Goal: Task Accomplishment & Management: Manage account settings

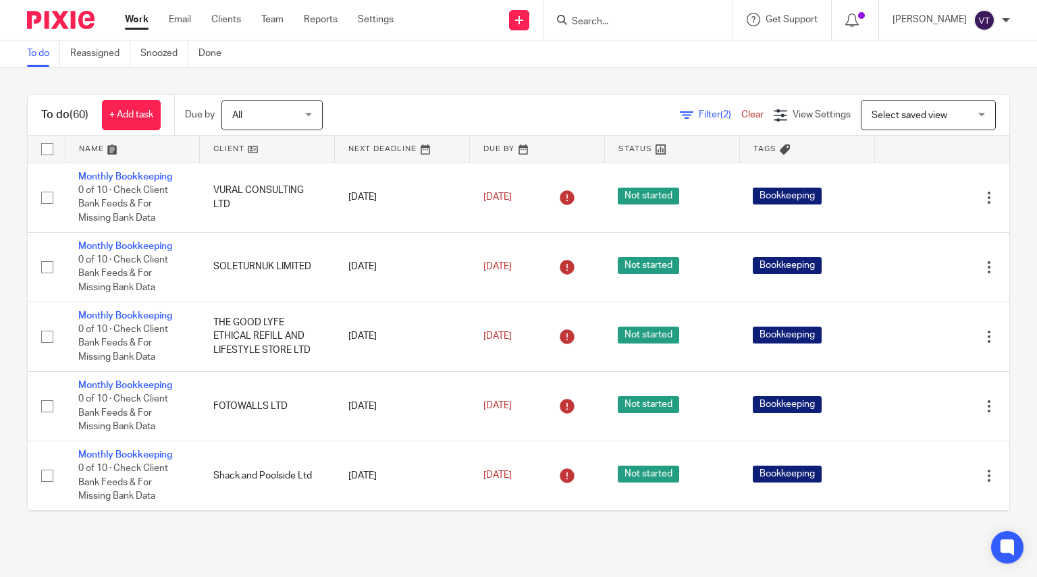
scroll to position [115, 0]
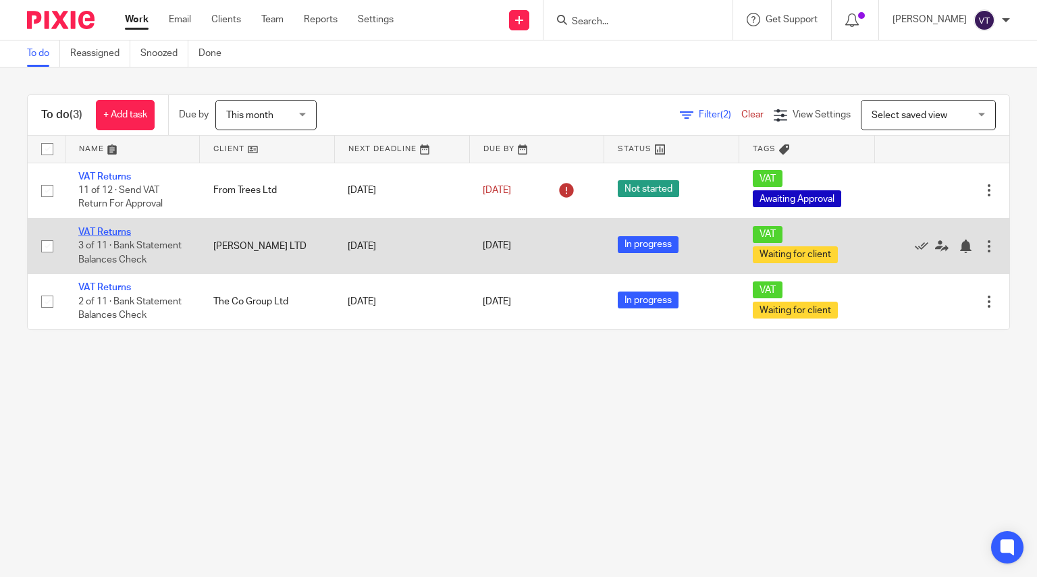
click at [107, 230] on link "VAT Returns" at bounding box center [104, 232] width 53 height 9
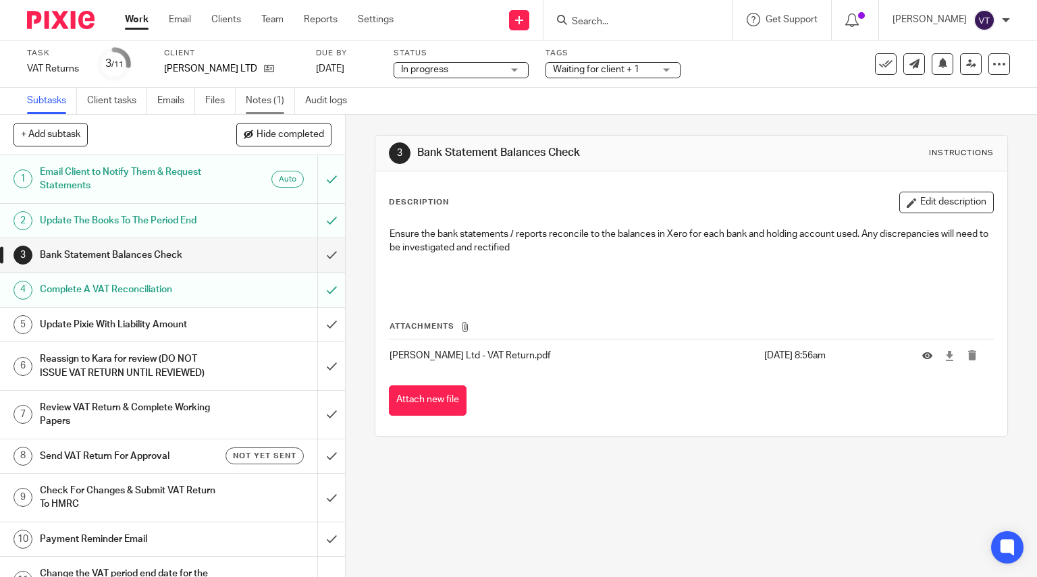
click at [261, 106] on link "Notes (1)" at bounding box center [270, 101] width 49 height 26
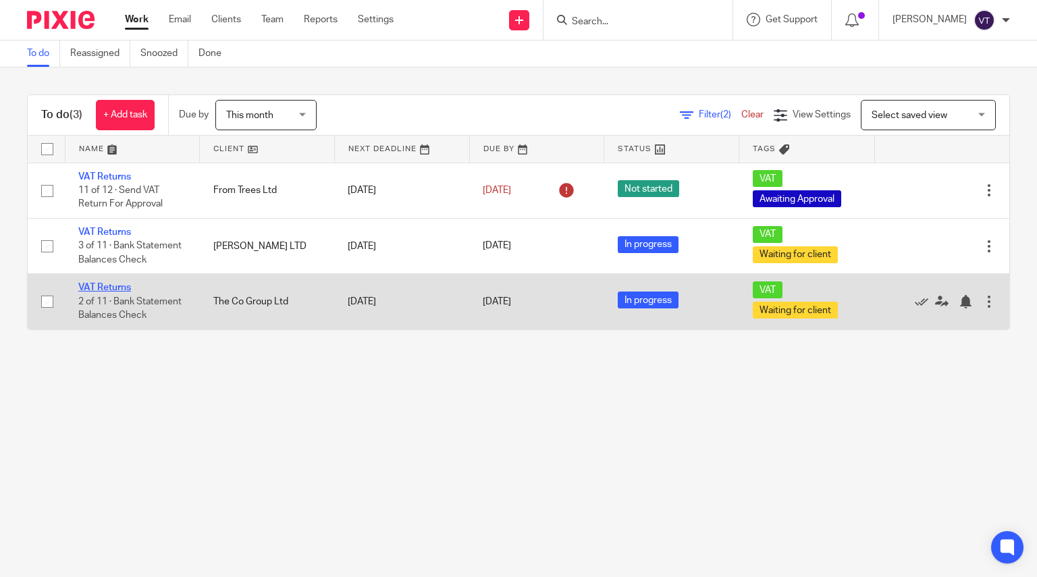
click at [111, 290] on link "VAT Returns" at bounding box center [104, 287] width 53 height 9
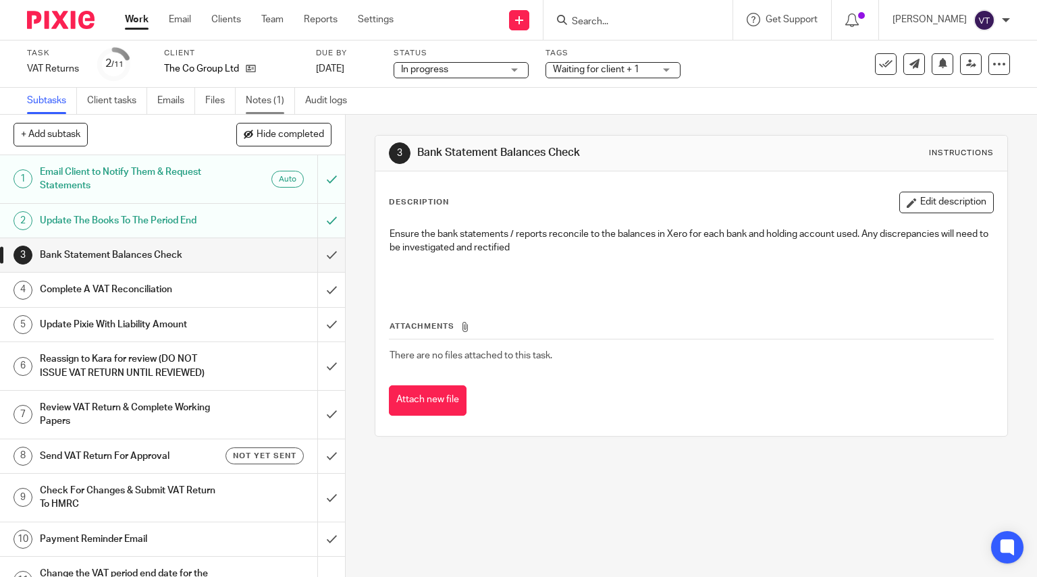
click at [267, 102] on link "Notes (1)" at bounding box center [270, 101] width 49 height 26
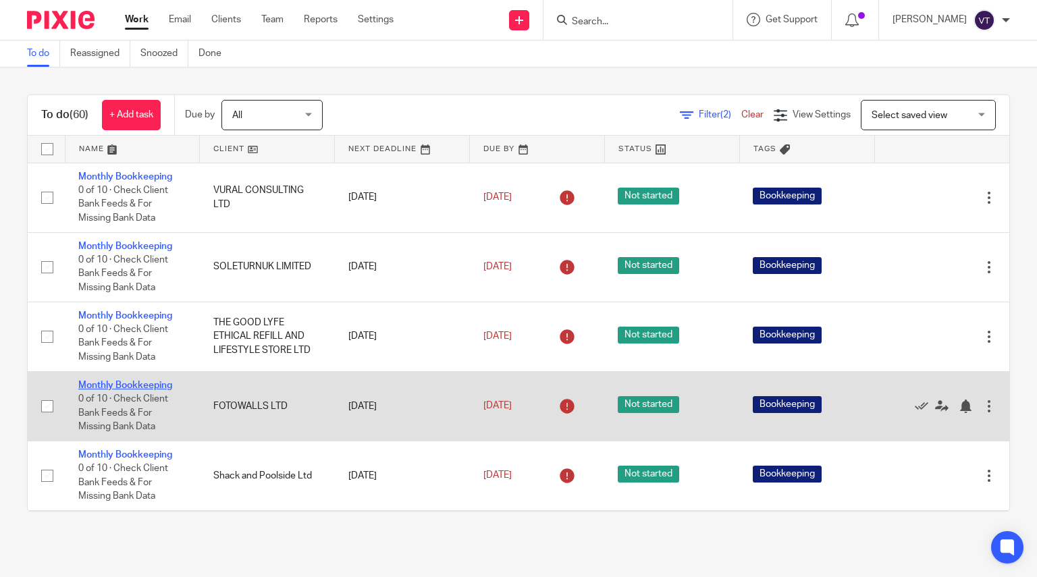
click at [134, 384] on link "Monthly Bookkeeping" at bounding box center [125, 385] width 94 height 9
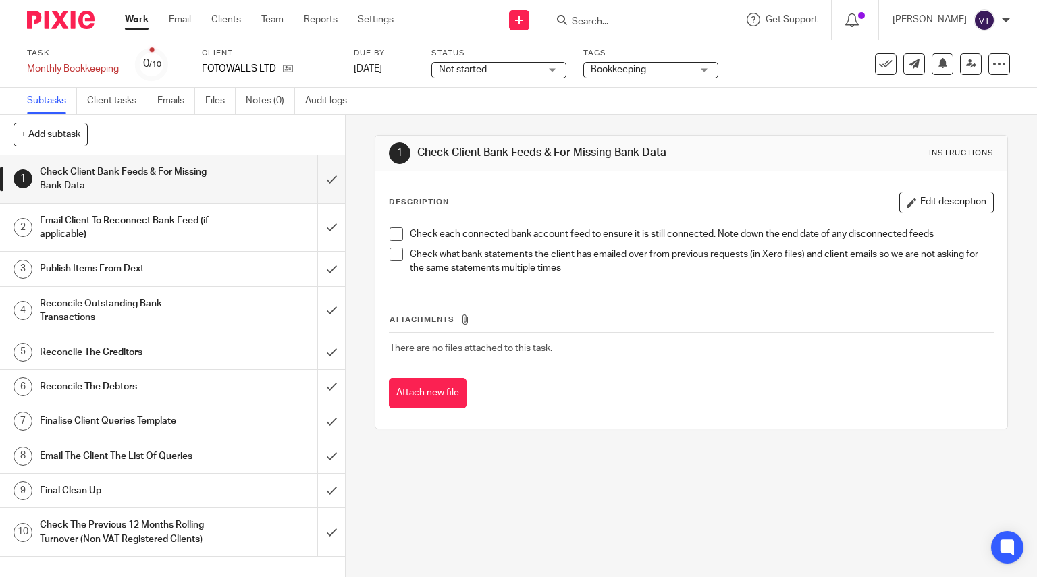
click at [530, 64] on span "Not started" at bounding box center [489, 70] width 101 height 14
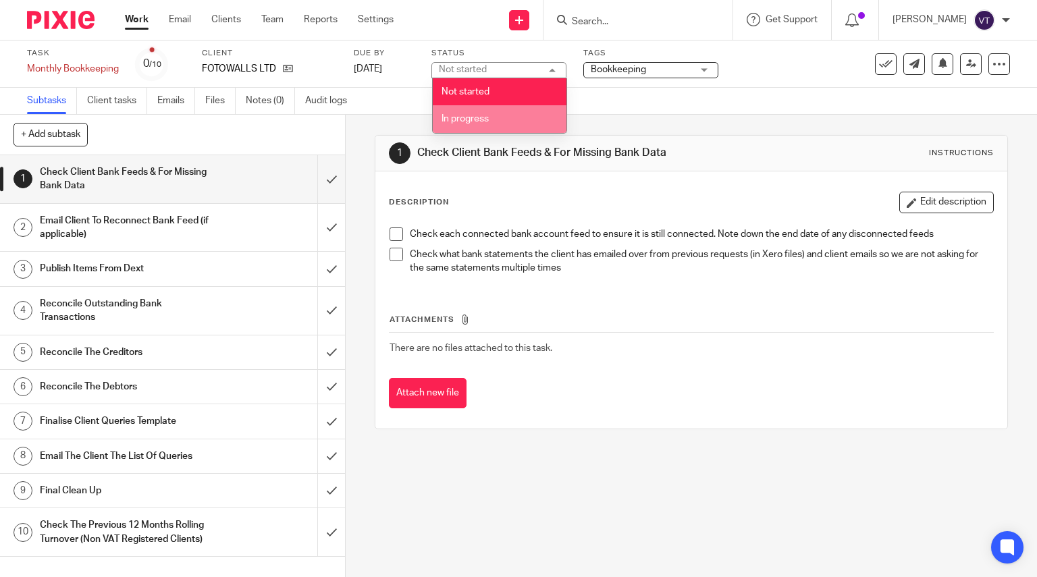
click at [540, 119] on li "In progress" at bounding box center [500, 119] width 134 height 28
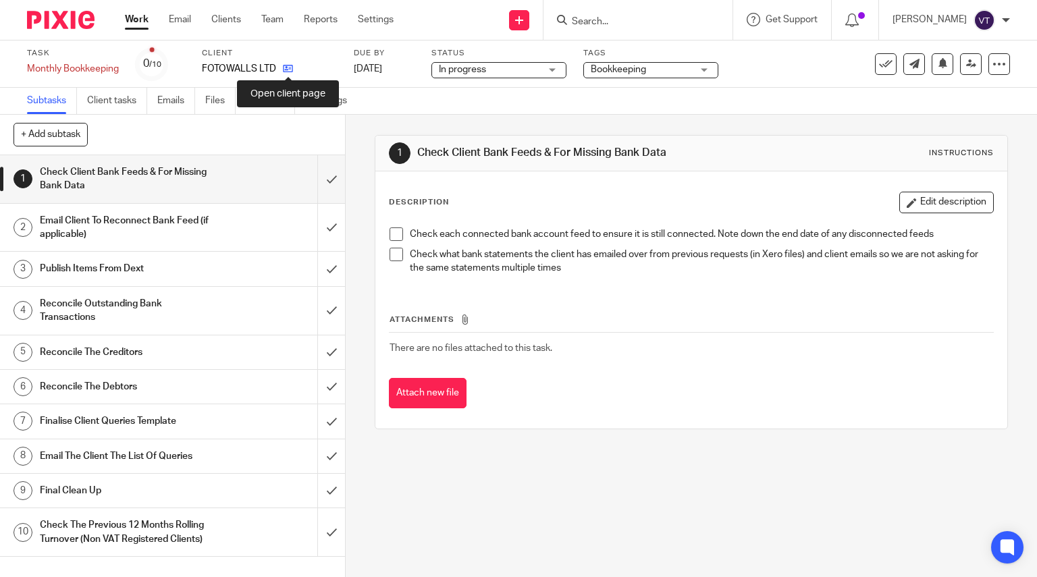
click at [286, 70] on icon at bounding box center [288, 68] width 10 height 10
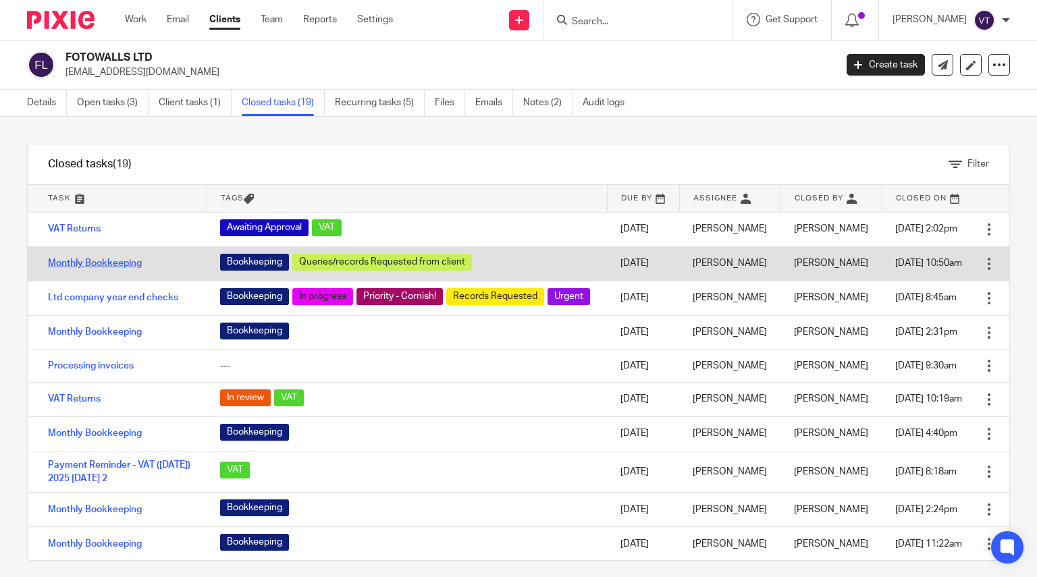
click at [105, 264] on link "Monthly Bookkeeping" at bounding box center [95, 263] width 94 height 9
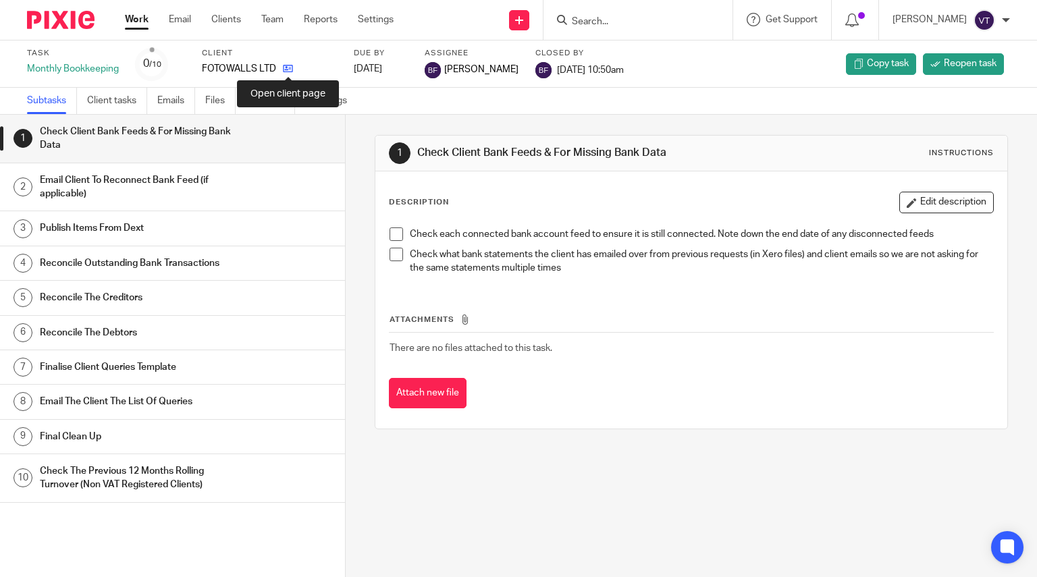
click at [287, 67] on icon at bounding box center [288, 68] width 10 height 10
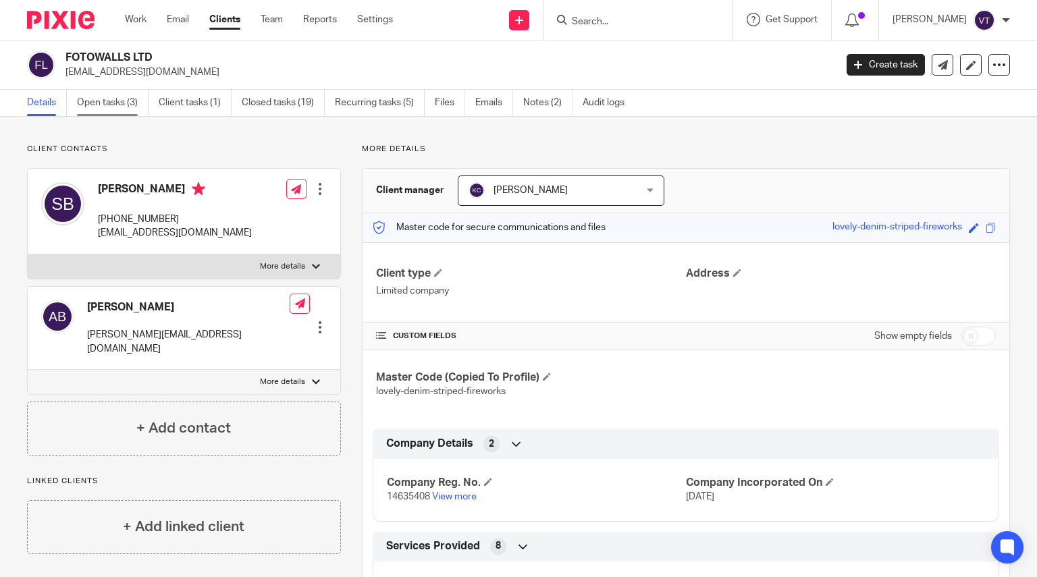
click at [113, 107] on link "Open tasks (3)" at bounding box center [113, 103] width 72 height 26
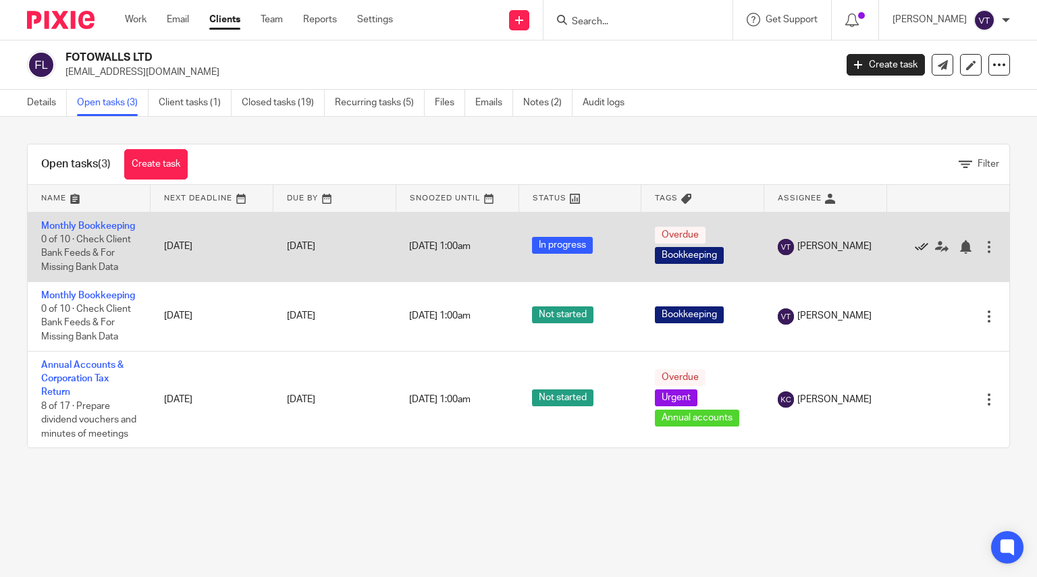
click at [915, 252] on icon at bounding box center [922, 247] width 14 height 14
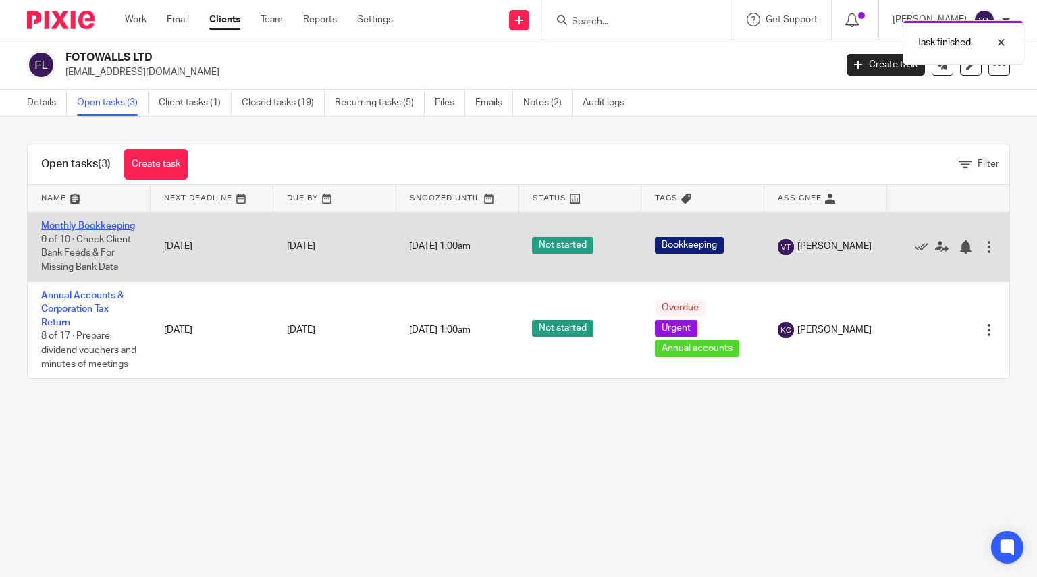
click at [59, 231] on link "Monthly Bookkeeping" at bounding box center [88, 226] width 94 height 9
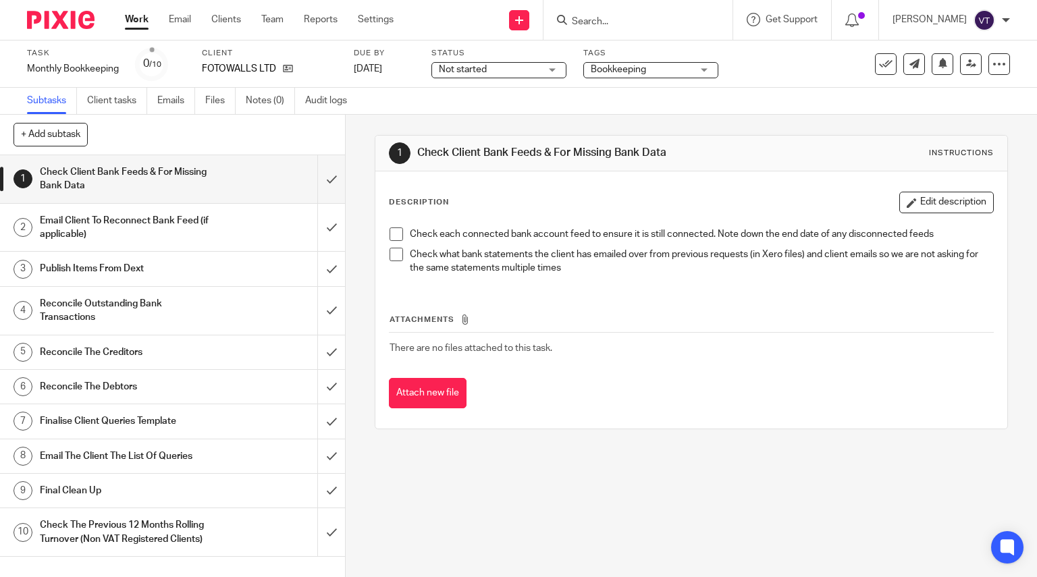
click at [496, 74] on span "Not started" at bounding box center [489, 70] width 101 height 14
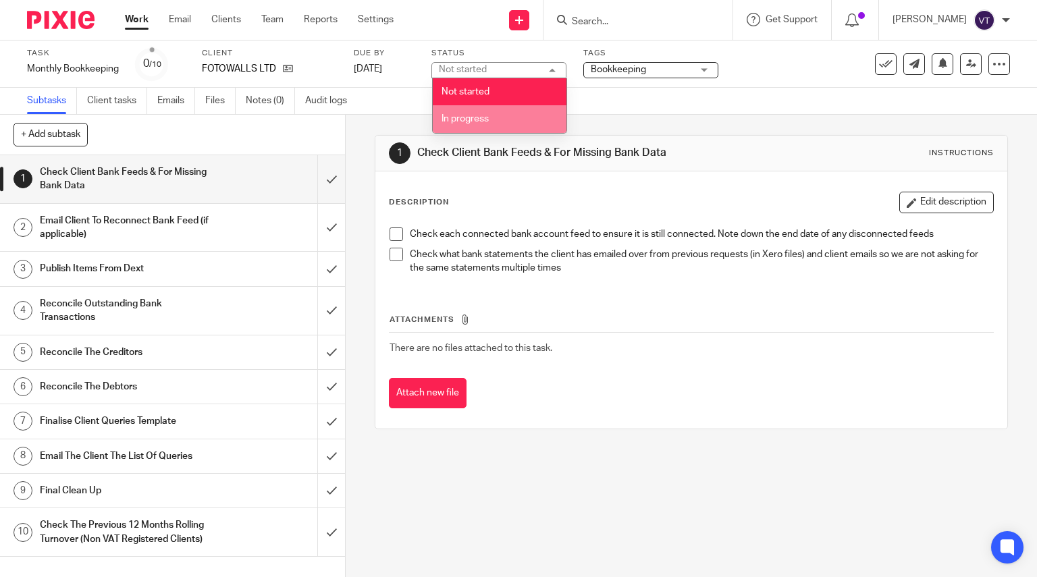
click at [509, 118] on li "In progress" at bounding box center [500, 119] width 134 height 28
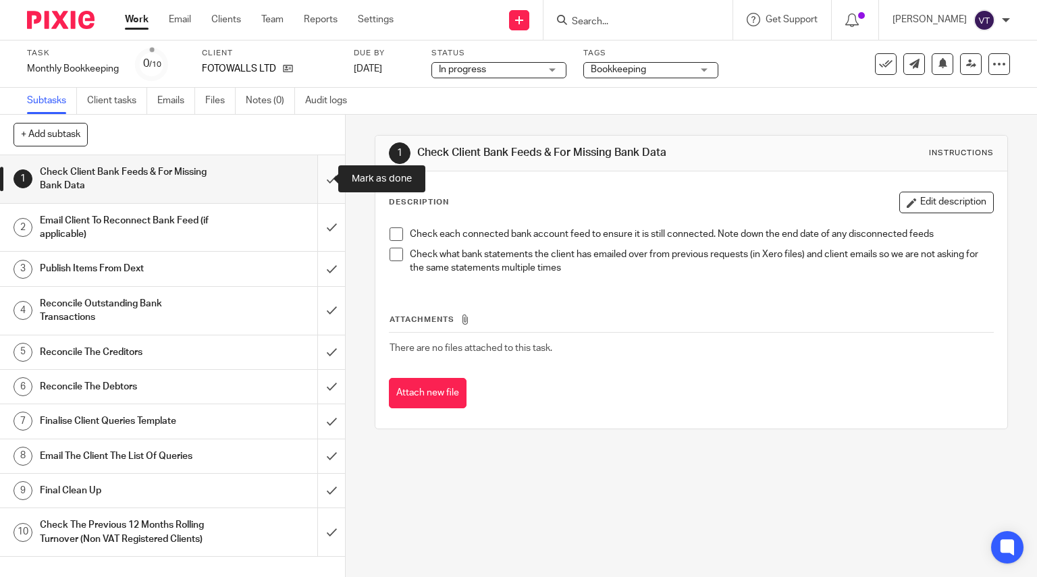
click at [317, 180] on input "submit" at bounding box center [172, 179] width 345 height 48
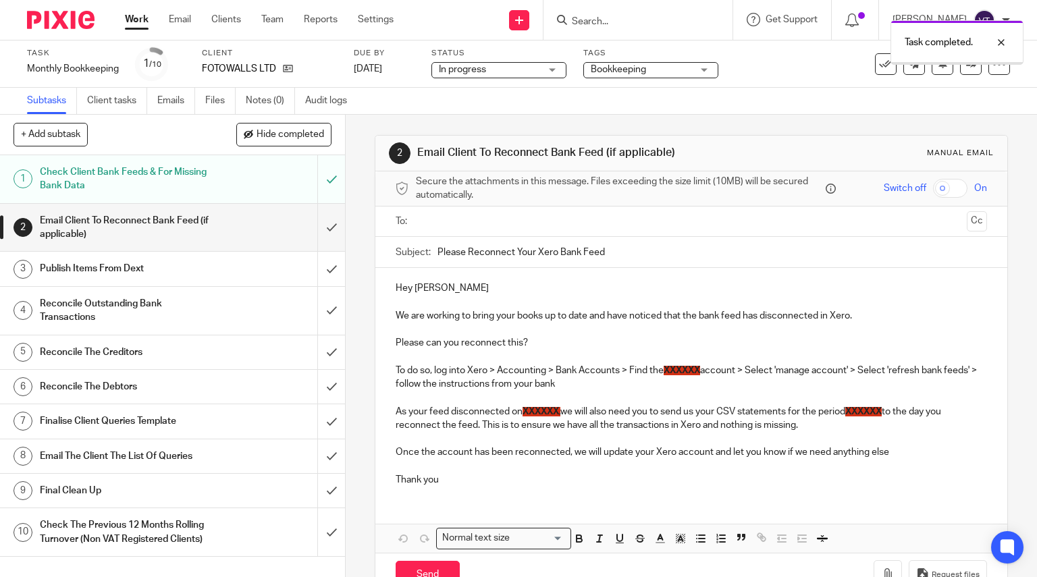
click at [319, 228] on input "submit" at bounding box center [172, 228] width 345 height 48
